Goal: Task Accomplishment & Management: Use online tool/utility

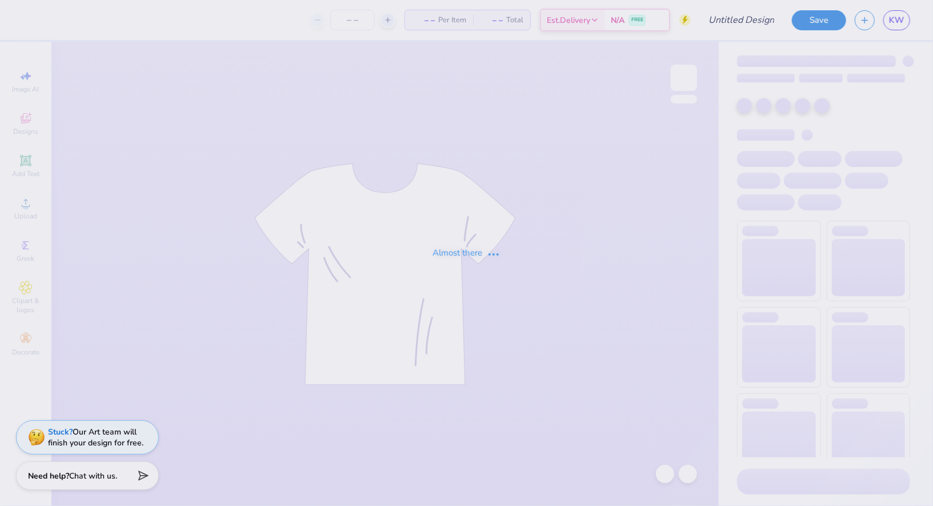
type input "AOII sisterhood retreat shirt"
type input "12"
type input "AOII sisterhood retreat shirt"
type input "12"
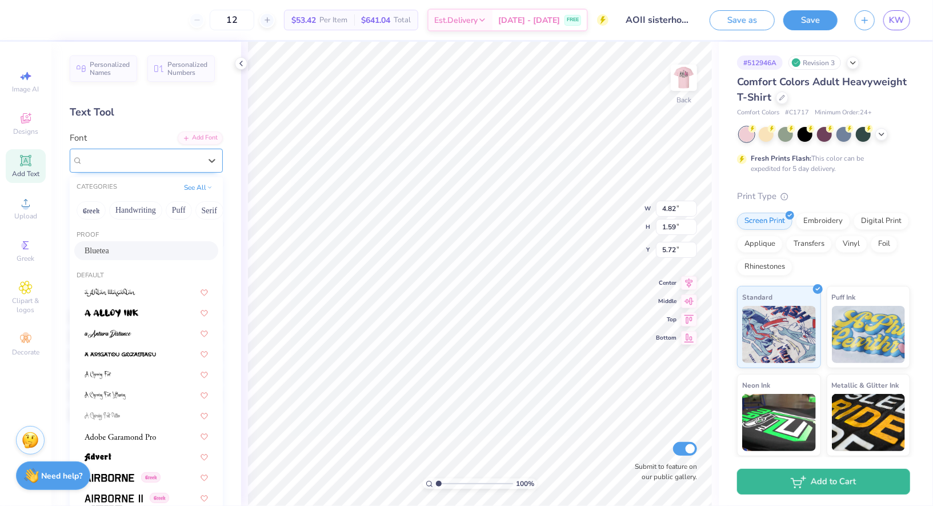
click at [119, 165] on div "Bluetea" at bounding box center [142, 160] width 120 height 18
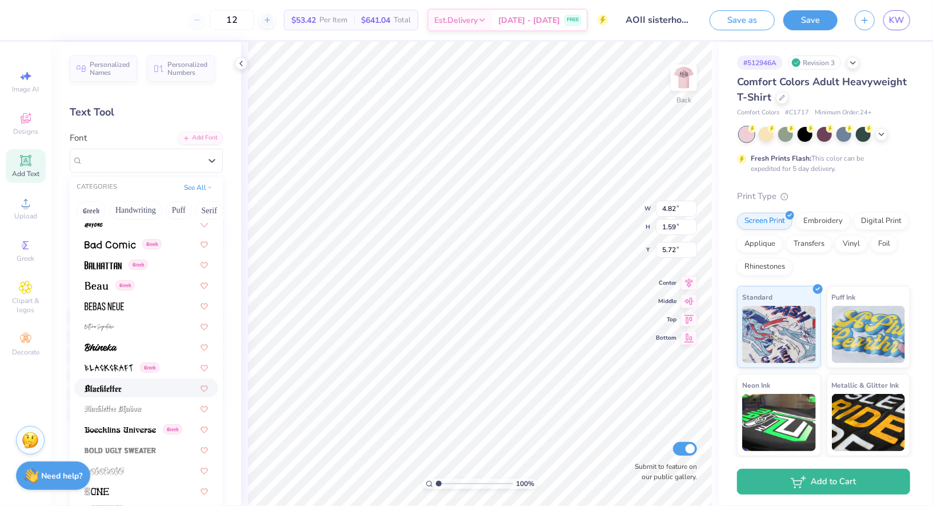
scroll to position [652, 0]
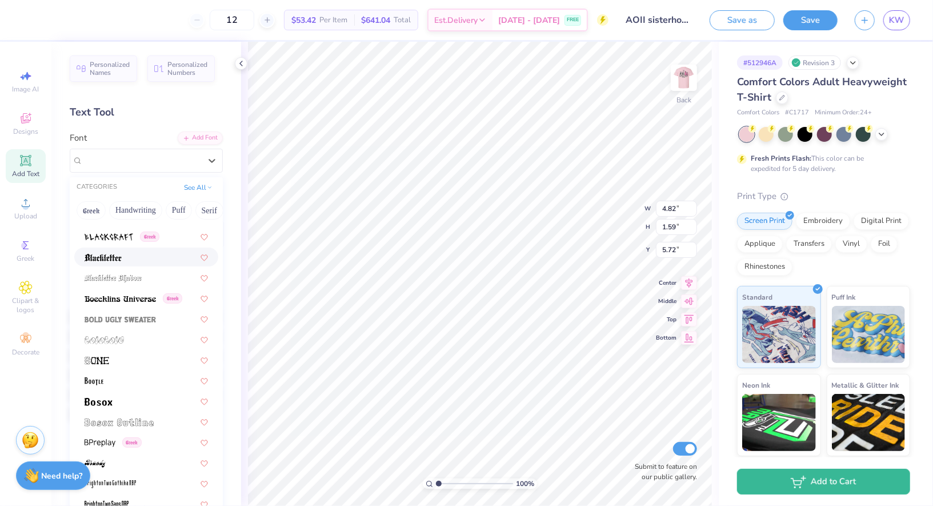
click at [111, 199] on div "Greek Handwriting Puff Serif Bold Calligraphy Retro Sans Serif Minimal Fantasy …" at bounding box center [146, 210] width 153 height 25
click at [101, 199] on div "Greek Handwriting Puff Serif Bold Calligraphy Retro Sans Serif Minimal Fantasy …" at bounding box center [146, 210] width 153 height 25
click at [89, 212] on button "Greek" at bounding box center [91, 210] width 29 height 18
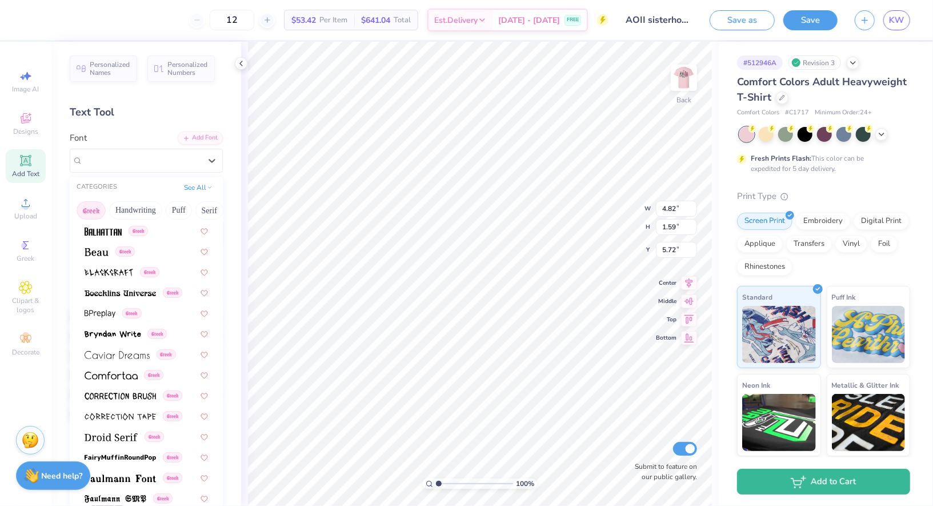
scroll to position [176, 0]
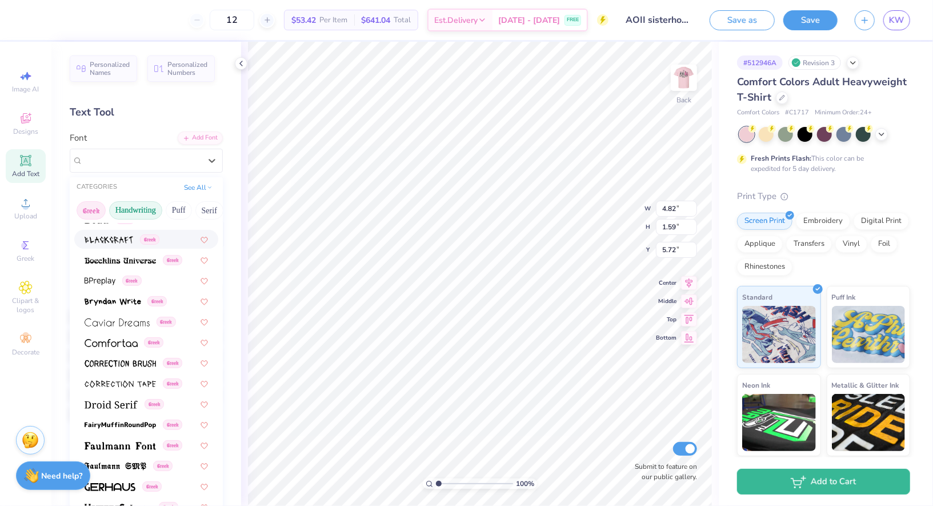
click at [138, 208] on button "Handwriting" at bounding box center [135, 210] width 53 height 18
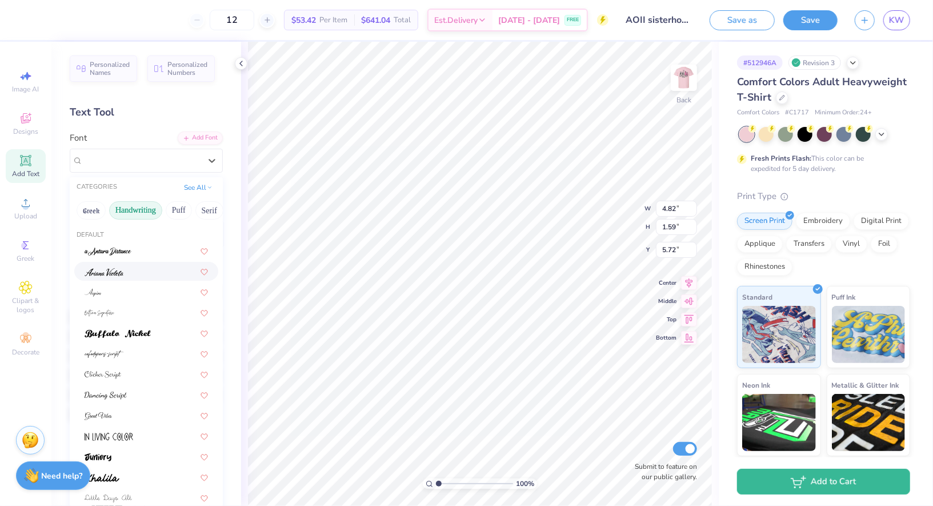
click at [138, 275] on div at bounding box center [146, 271] width 123 height 12
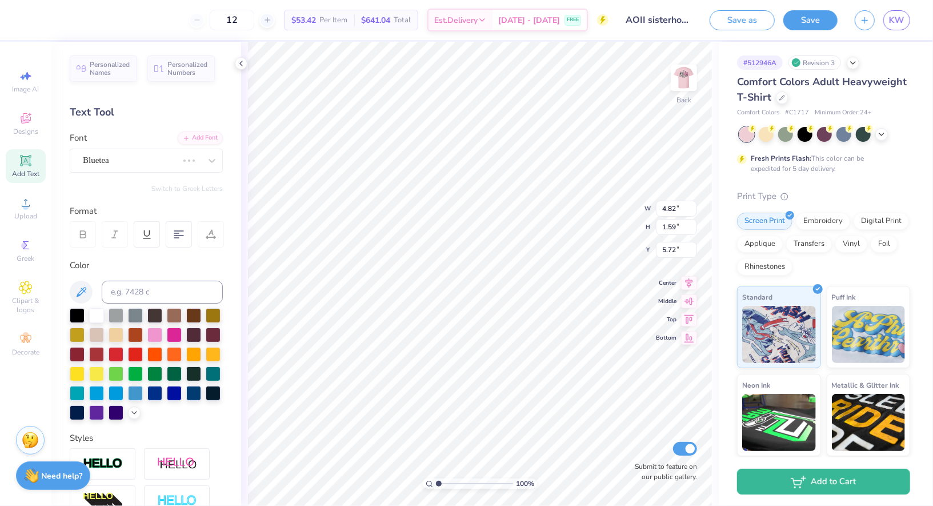
type input "2.99"
type input "0.99"
type input "6.02"
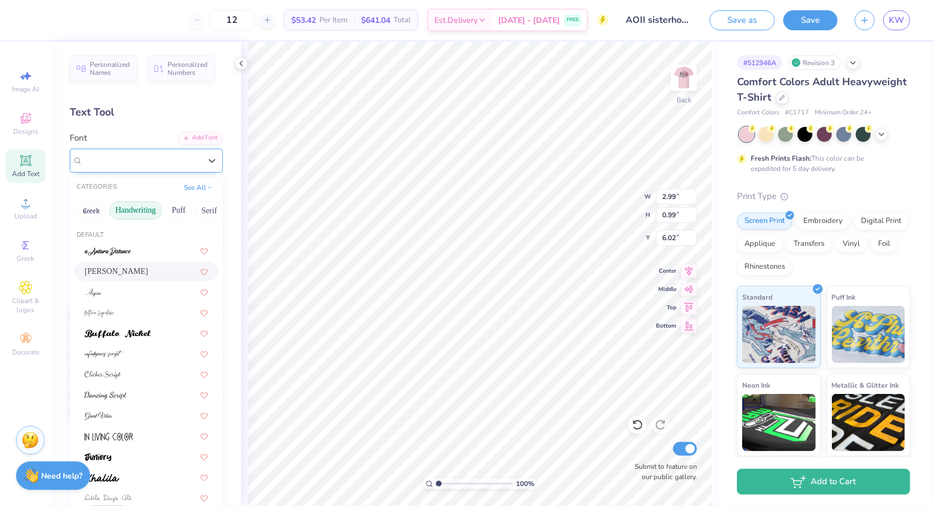
click at [142, 171] on div "Ariana Violeta" at bounding box center [146, 161] width 153 height 24
click at [123, 330] on img at bounding box center [118, 334] width 66 height 8
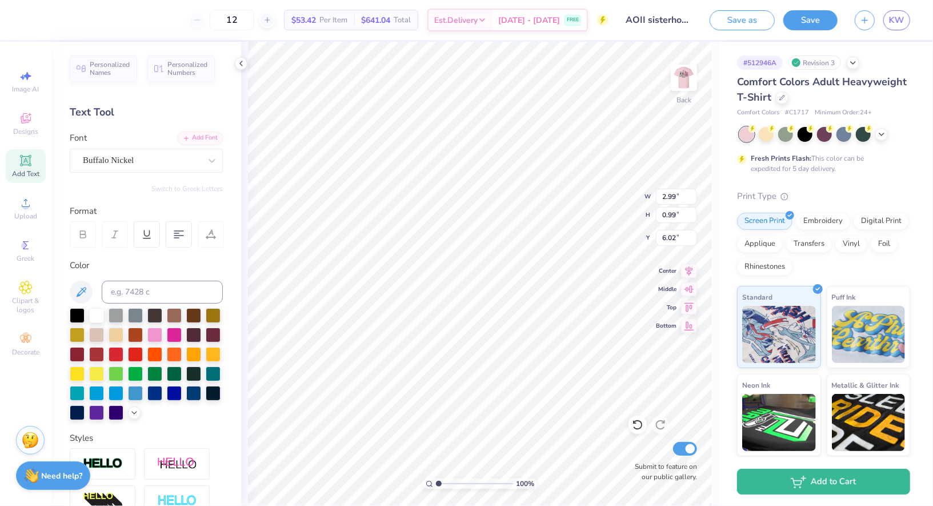
type input "4.15"
type input "1.24"
type input "5.90"
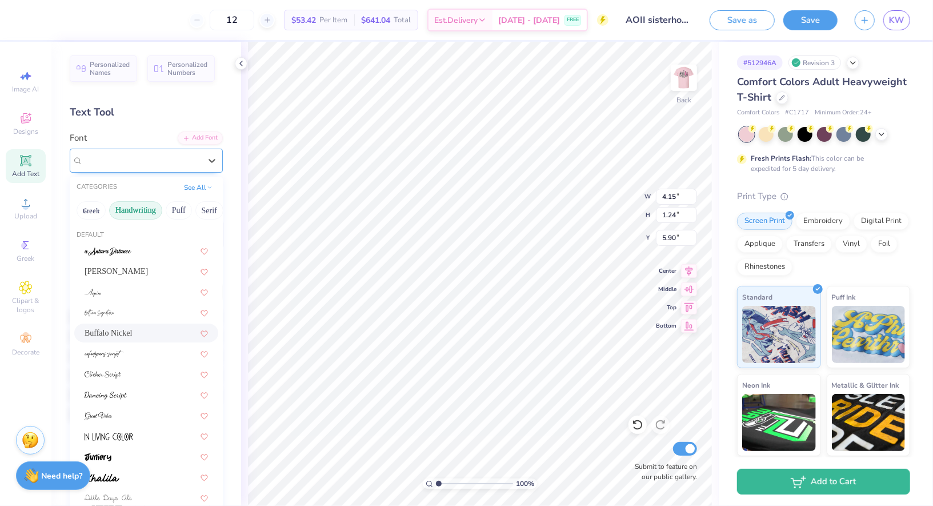
click at [138, 162] on div "Buffalo Nickel" at bounding box center [142, 160] width 120 height 18
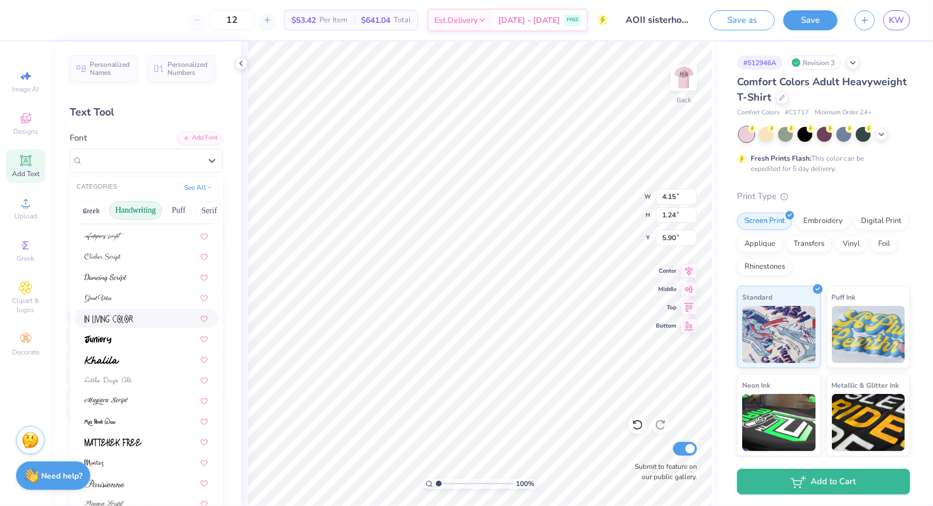
scroll to position [119, 0]
click at [126, 420] on div at bounding box center [146, 420] width 123 height 12
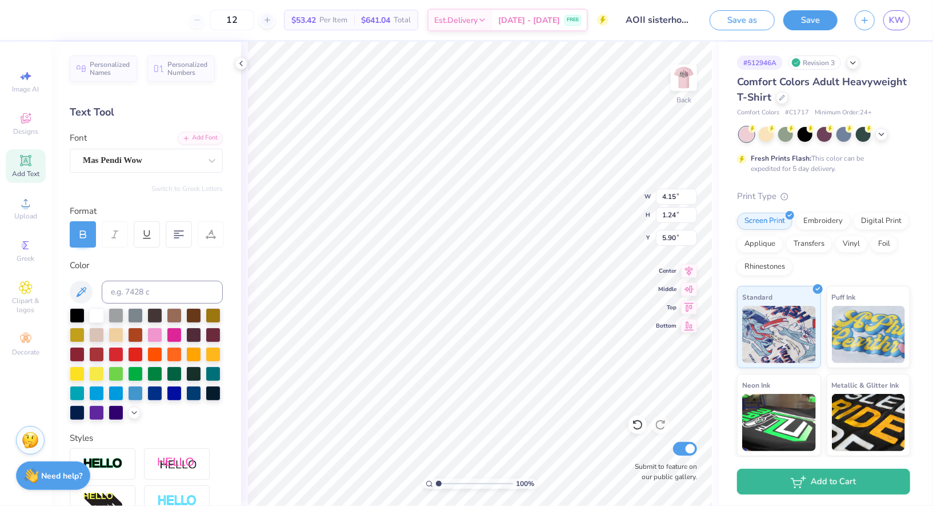
type input "2.81"
type input "0.69"
type input "6.17"
click at [163, 173] on div "Personalized Names Personalized Numbers Text Tool Add Font Font Mas Pendi Wow S…" at bounding box center [146, 274] width 190 height 464
click at [150, 166] on div at bounding box center [142, 160] width 118 height 15
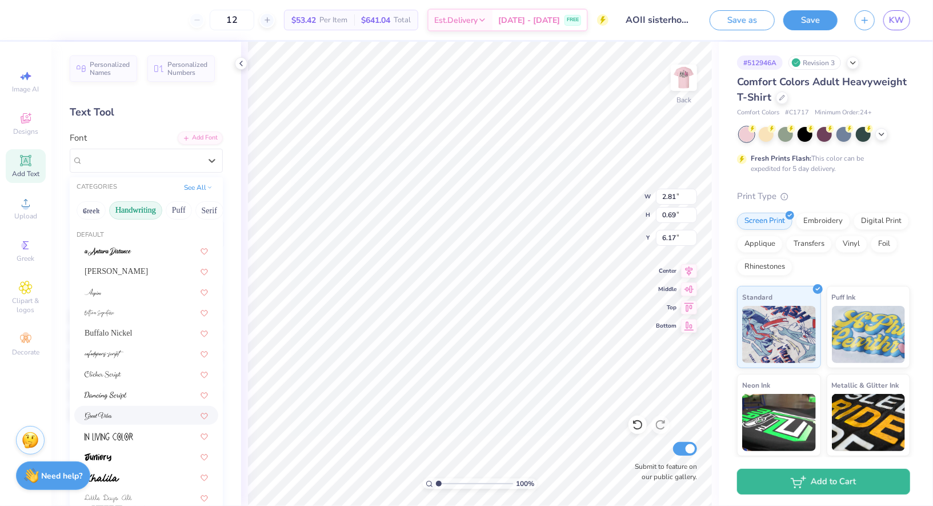
scroll to position [259, 0]
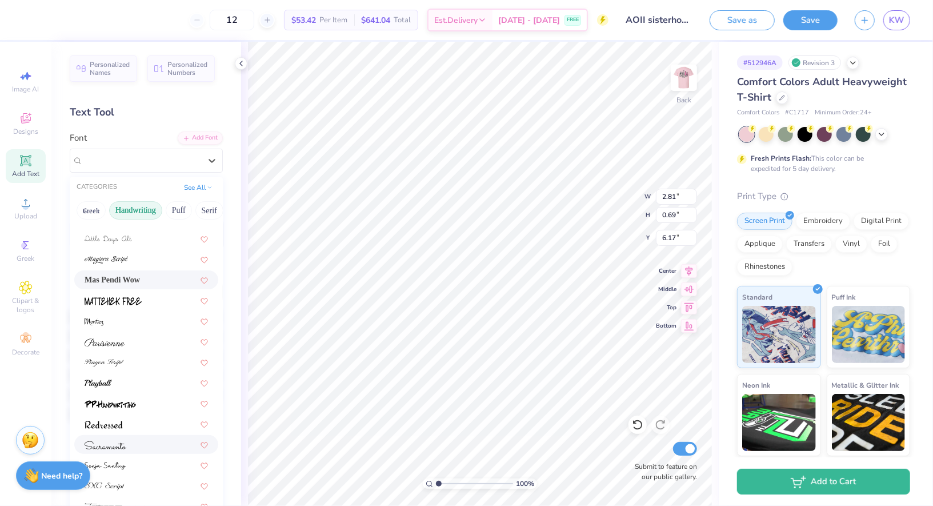
click at [140, 448] on div at bounding box center [146, 444] width 123 height 12
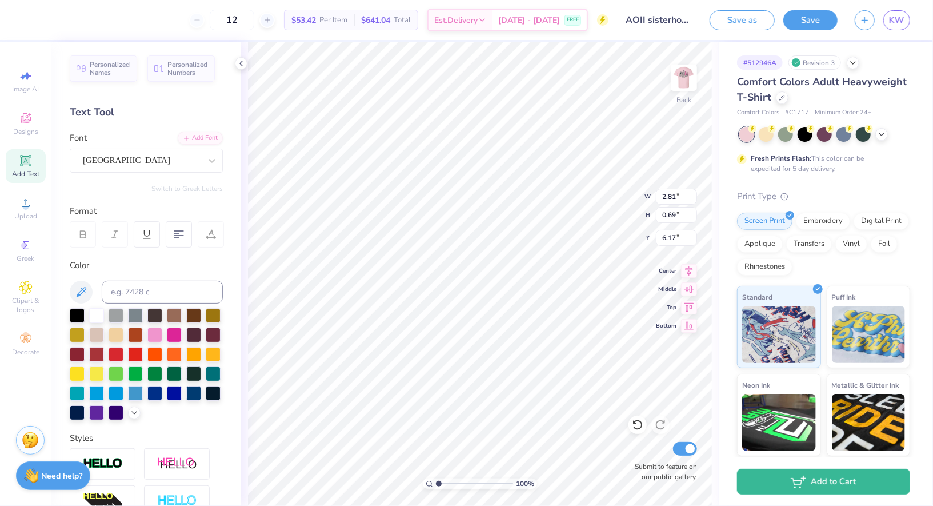
type input "3.86"
type input "1.17"
type input "5.93"
type input "5.37"
type input "1.63"
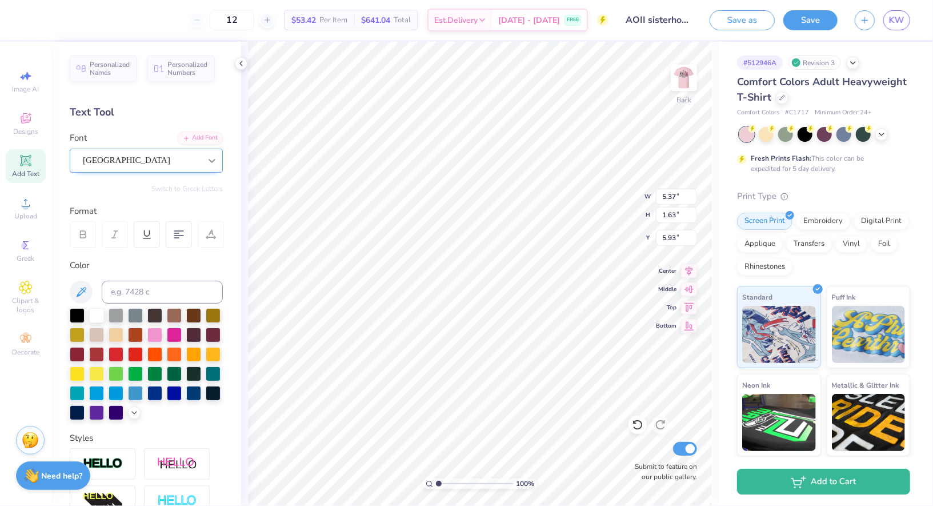
type input "5.82"
type textarea "Jacksonville, Al"
type input "6.00"
type input "3.63"
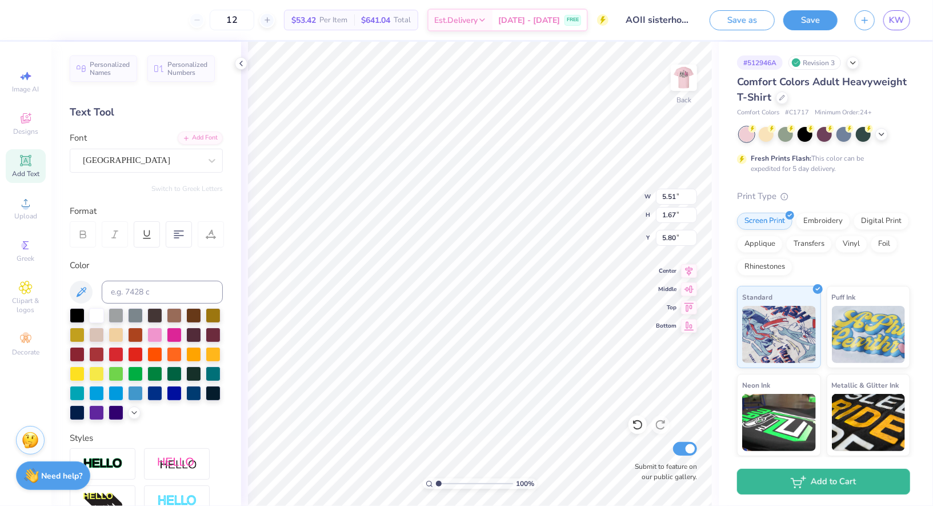
type input "3.00"
click at [23, 247] on circle at bounding box center [24, 245] width 6 height 6
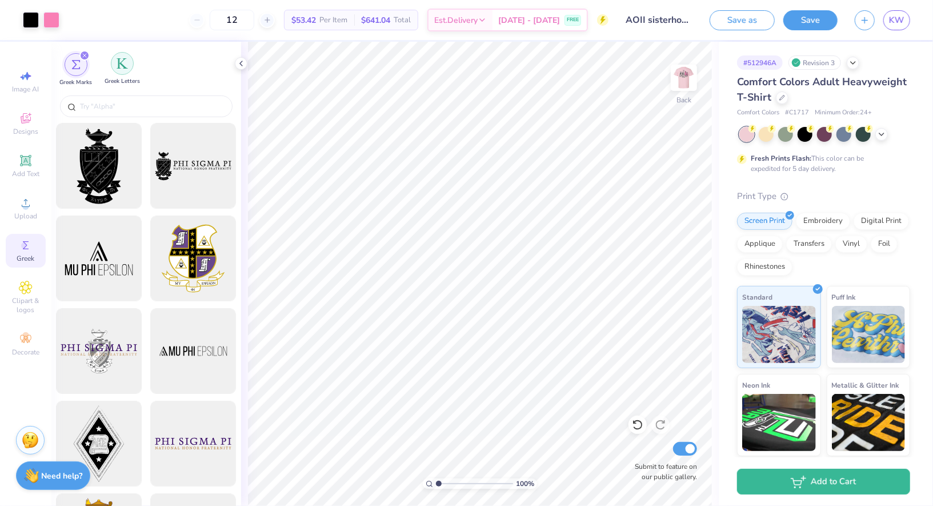
click at [121, 66] on img "filter for Greek Letters" at bounding box center [122, 63] width 11 height 11
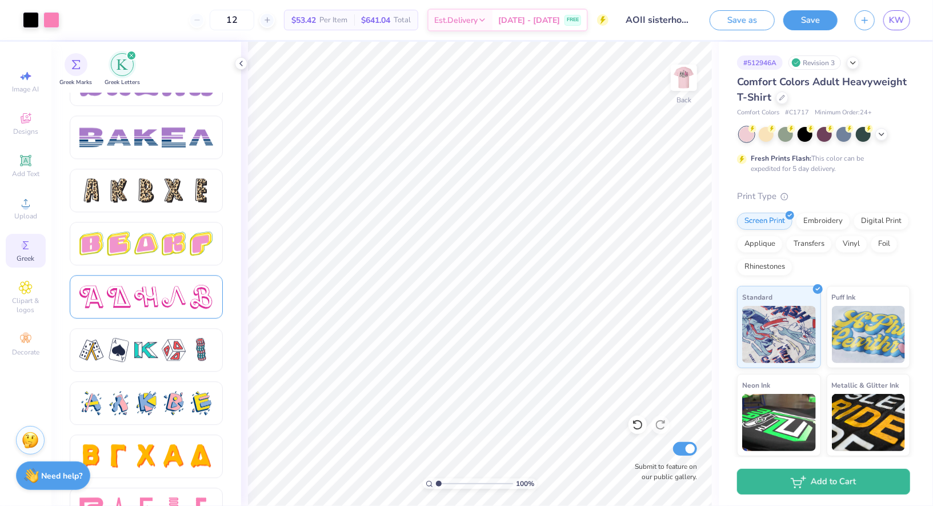
scroll to position [1869, 0]
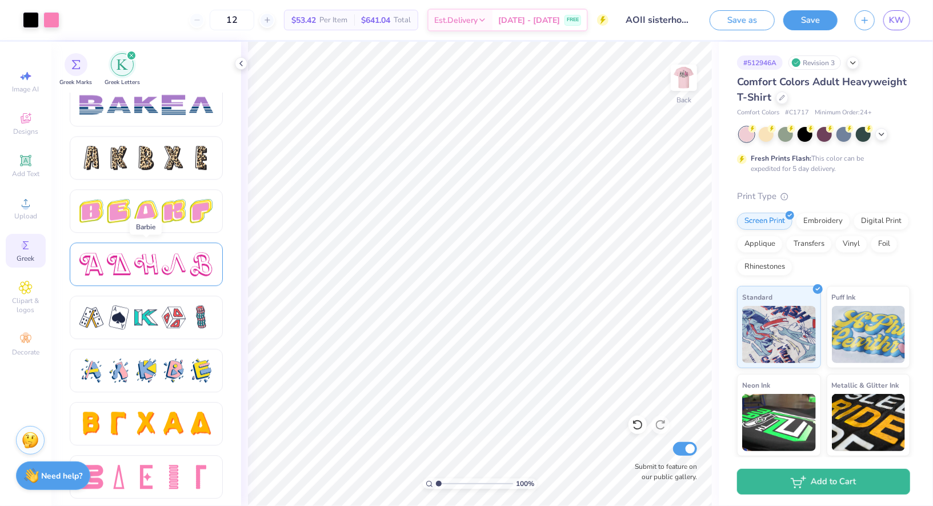
click at [159, 262] on div at bounding box center [146, 264] width 134 height 24
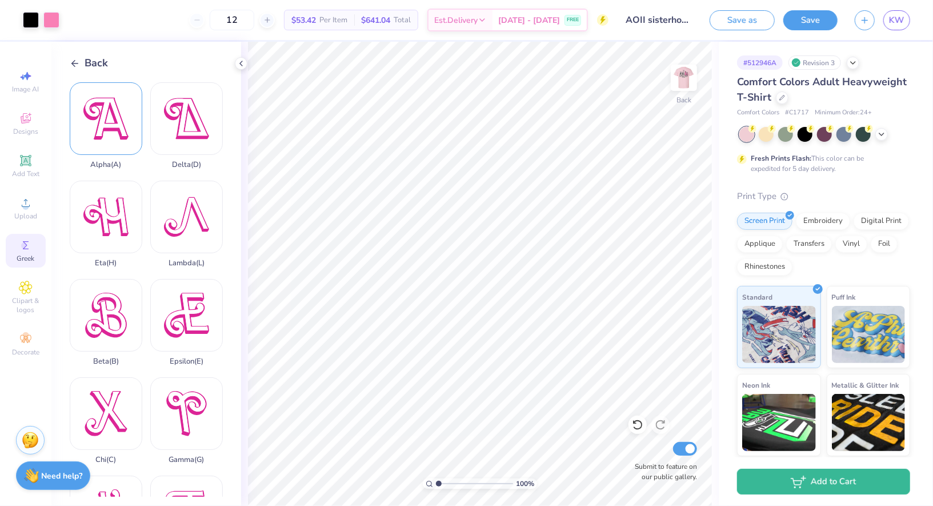
click at [111, 138] on div "Alpha ( A )" at bounding box center [106, 125] width 73 height 87
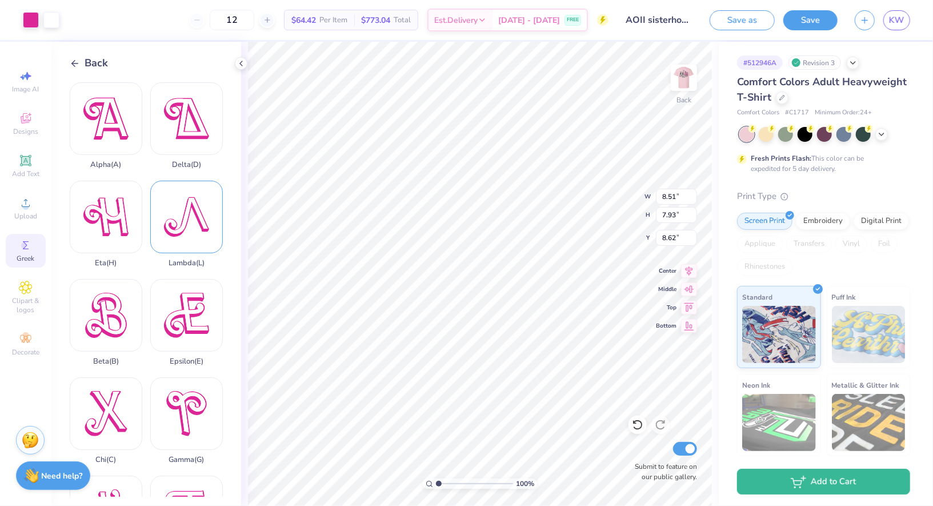
type input "8.51"
type input "7.93"
type input "8.62"
type input "2.26"
type input "2.11"
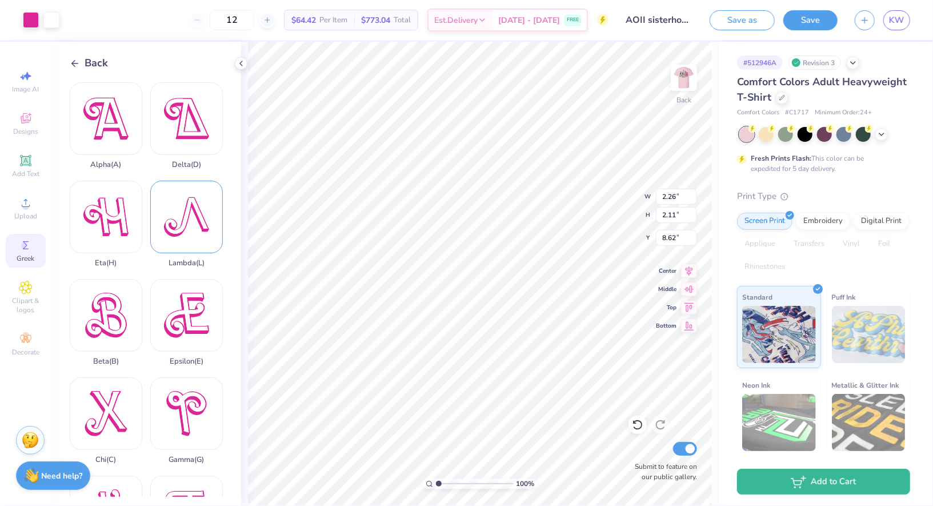
type input "9.02"
type input "2.18"
type input "2.04"
type input "9.73"
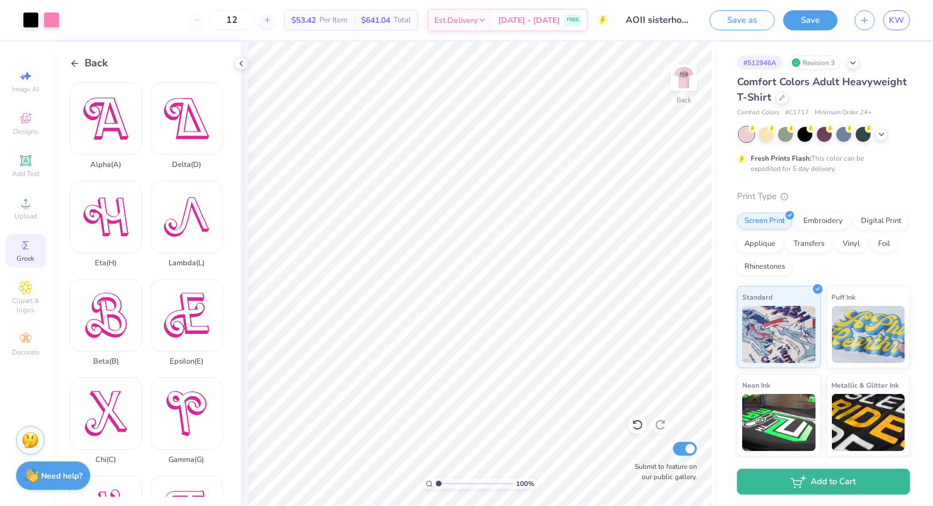
click at [78, 58] on icon at bounding box center [75, 63] width 10 height 10
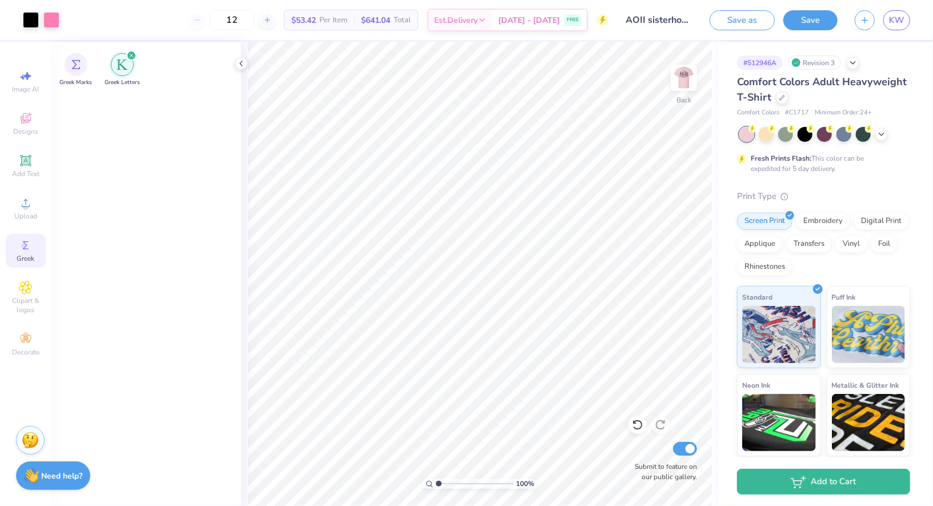
scroll to position [0, 0]
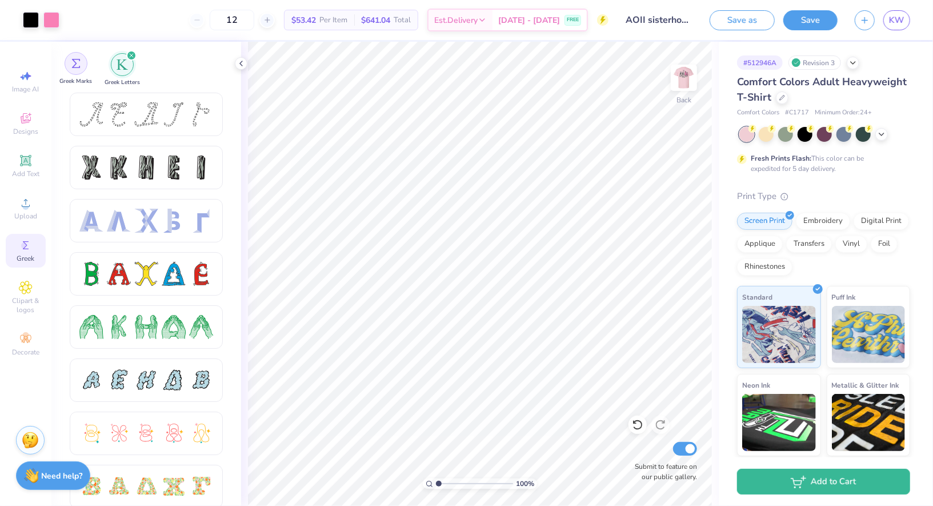
click at [78, 65] on img "filter for Greek Marks" at bounding box center [75, 63] width 9 height 9
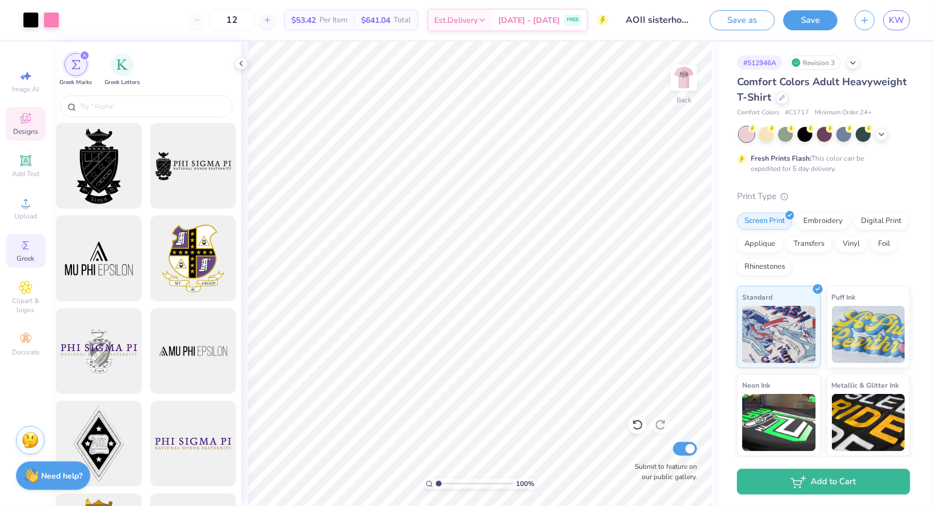
click at [25, 134] on span "Designs" at bounding box center [25, 131] width 25 height 9
